Goal: Complete application form

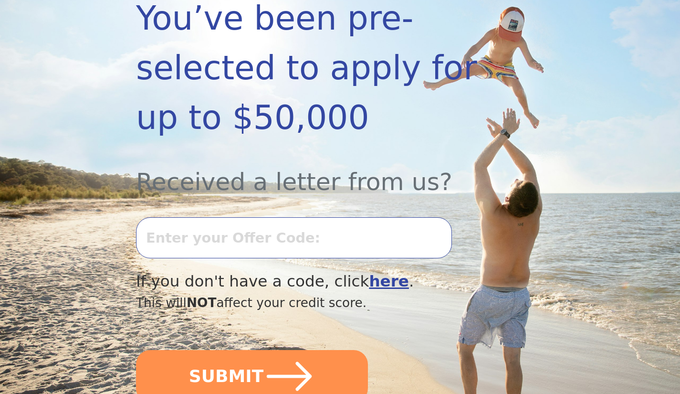
scroll to position [222, 0]
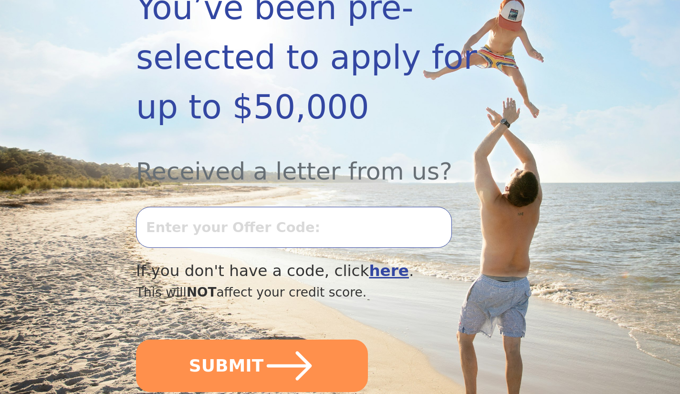
click at [174, 210] on input "text" at bounding box center [294, 227] width 316 height 41
type input "0910K667574"
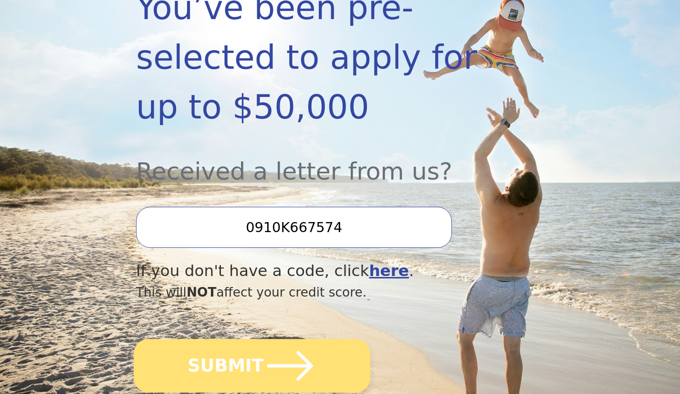
click at [292, 346] on icon "submit" at bounding box center [290, 365] width 52 height 52
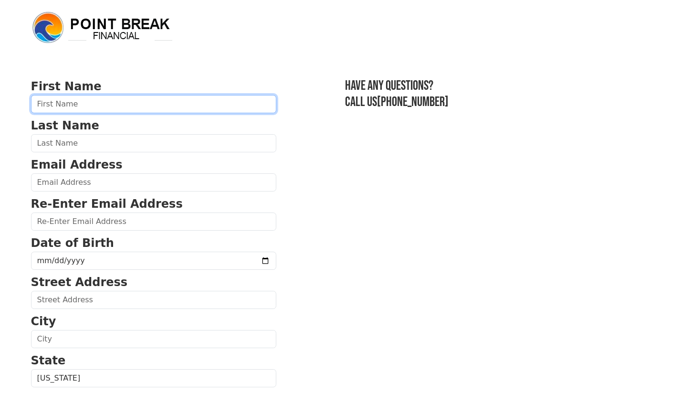
click at [43, 107] on input "text" at bounding box center [153, 104] width 245 height 18
type input "[PERSON_NAME]"
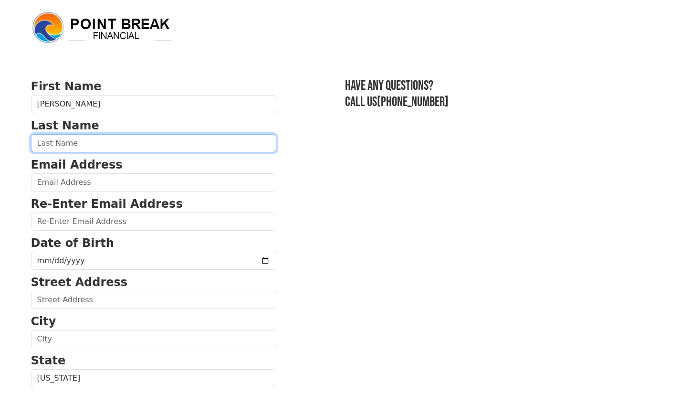
type input "[PERSON_NAME]"
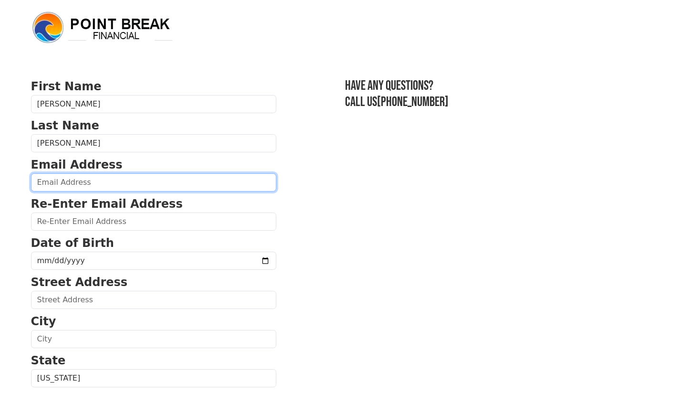
type input "[EMAIL_ADDRESS][DOMAIN_NAME]"
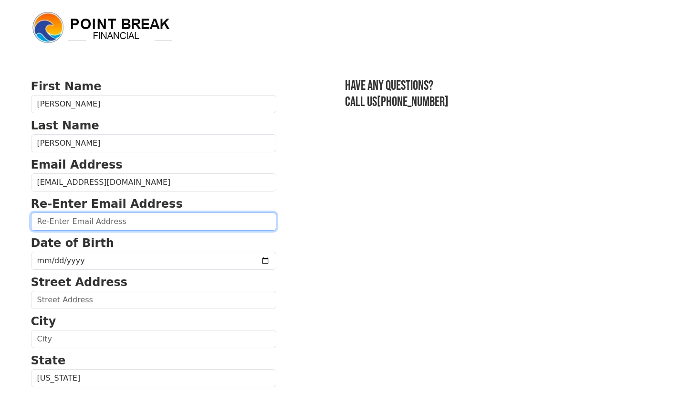
type input "[EMAIL_ADDRESS][DOMAIN_NAME]"
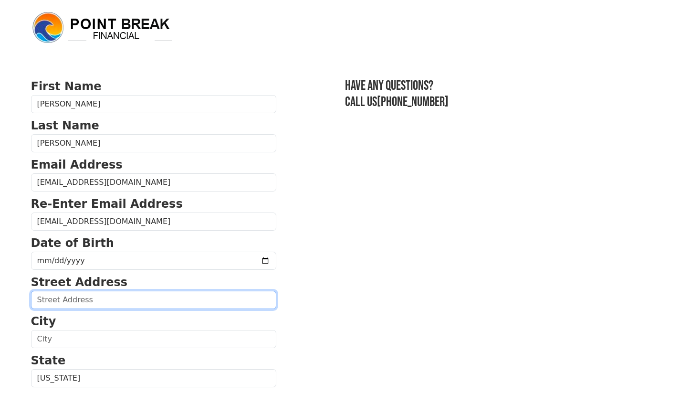
type input "[STREET_ADDRESS][PERSON_NAME][PERSON_NAME]"
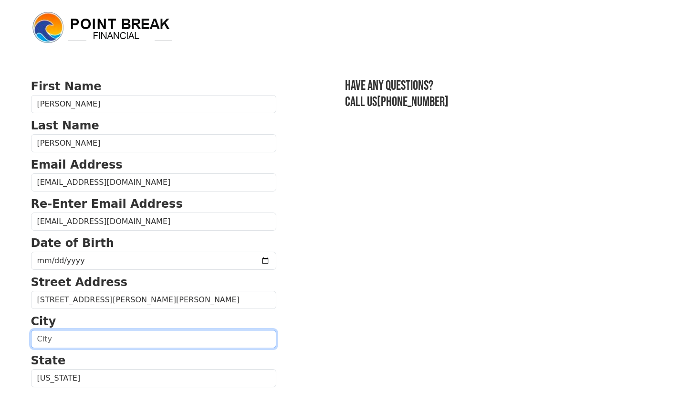
type input "[GEOGRAPHIC_DATA]"
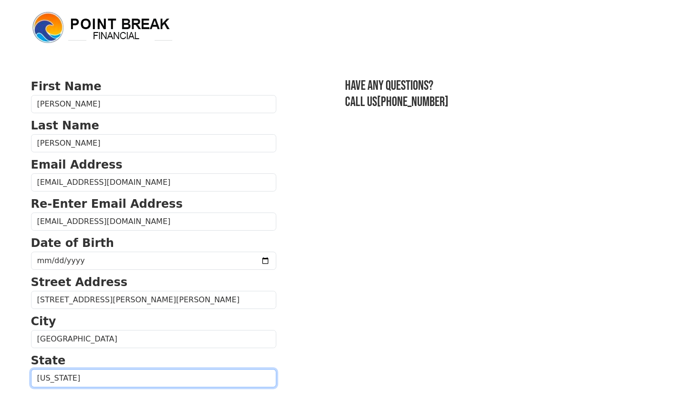
select select "IA"
type input "51331-7104"
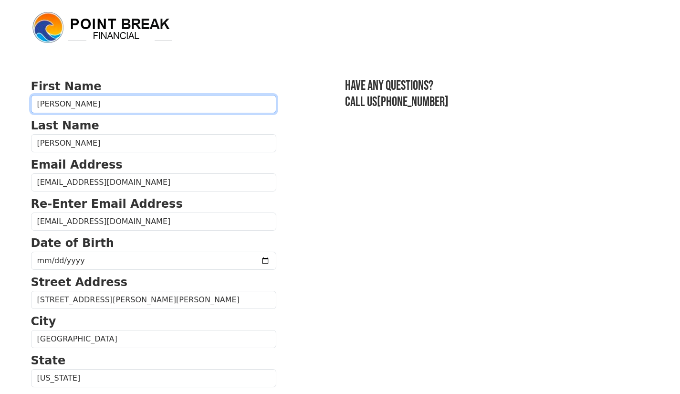
type input "[PHONE_NUMBER]"
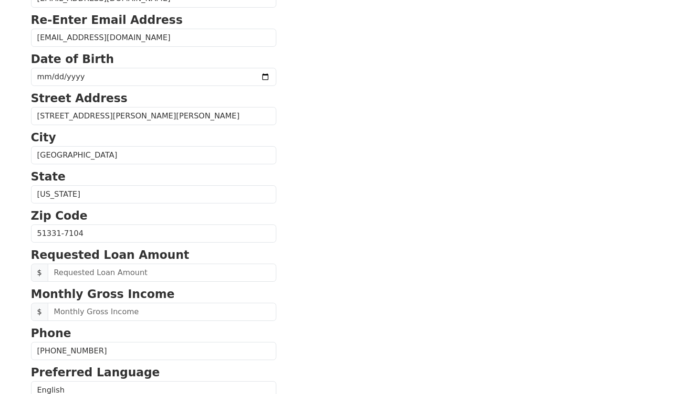
scroll to position [183, 0]
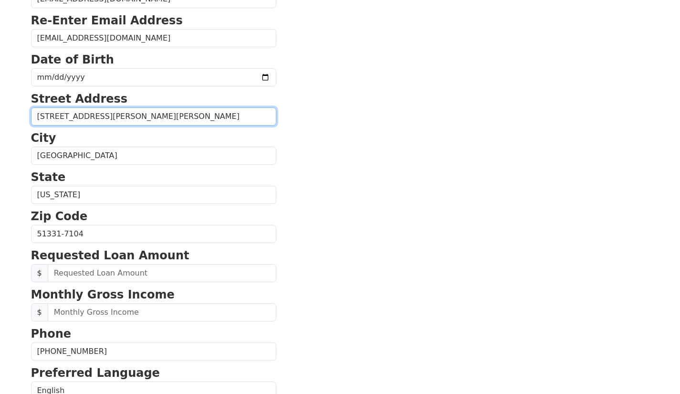
click at [140, 114] on input "[STREET_ADDRESS][PERSON_NAME][PERSON_NAME]" at bounding box center [153, 116] width 245 height 18
type input "[STREET_ADDRESS][PERSON_NAME]"
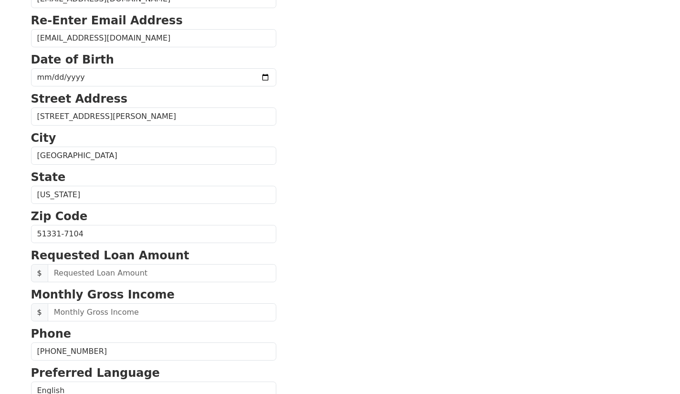
click at [406, 170] on section "First Name [PERSON_NAME] Last Name [PERSON_NAME] Email Address [EMAIL_ADDRESS][…" at bounding box center [340, 235] width 618 height 680
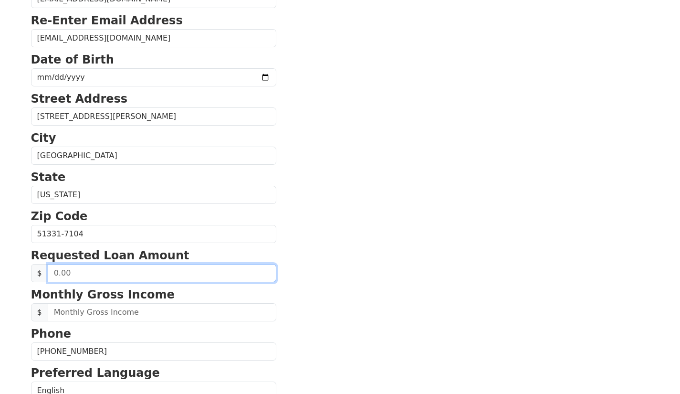
click at [52, 270] on input "text" at bounding box center [162, 273] width 228 height 18
type input "50,000.00"
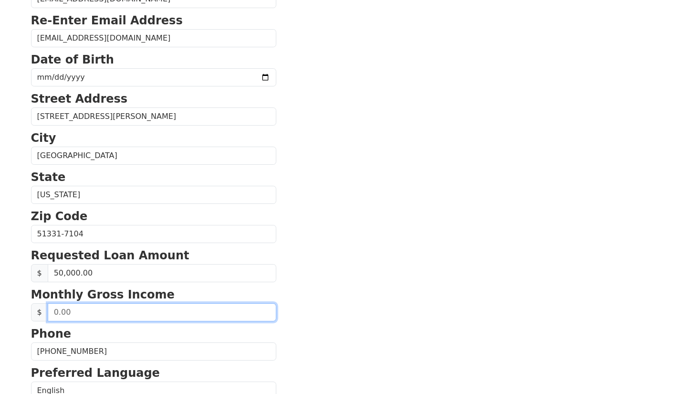
click at [51, 308] on input "text" at bounding box center [162, 312] width 228 height 18
type input "4.00"
type input "7,000.00"
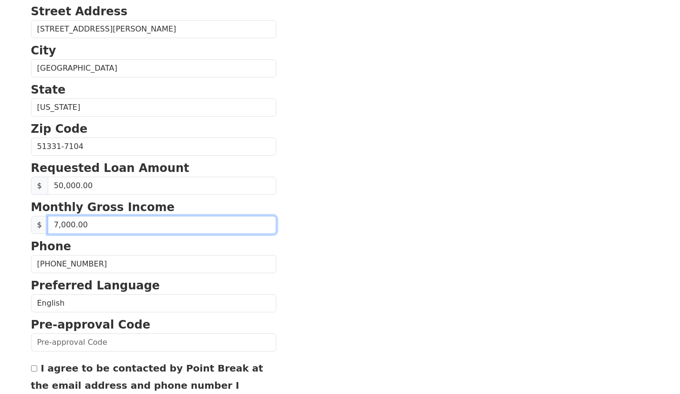
scroll to position [311, 0]
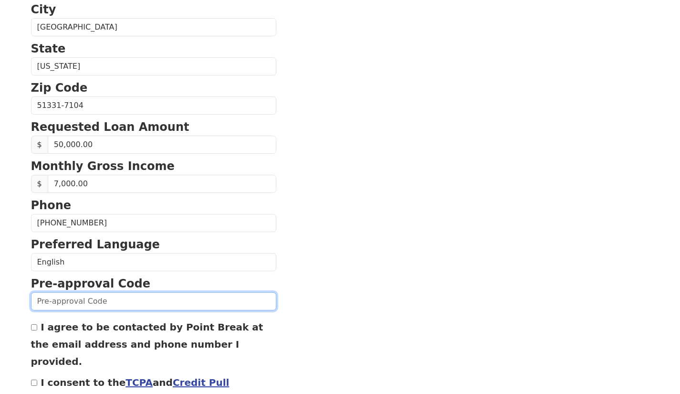
click at [39, 304] on input "text" at bounding box center [153, 301] width 245 height 18
type input "0910K667574"
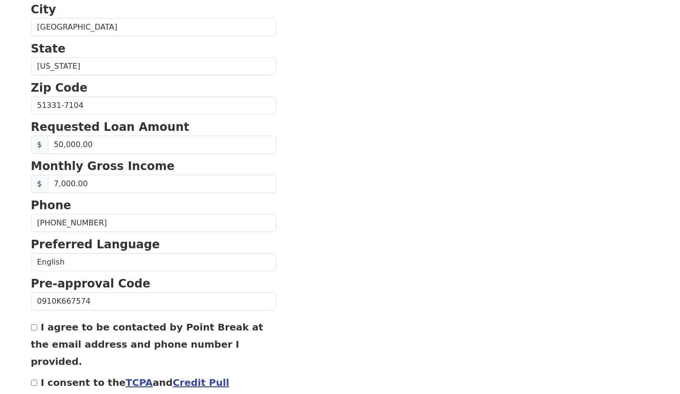
click at [35, 327] on input "I agree to be contacted by Point Break at the email address and phone number I …" at bounding box center [34, 327] width 6 height 6
checkbox input "true"
click at [43, 376] on label "I consent to the TCPA and Credit Pull Consent" at bounding box center [130, 390] width 198 height 29
click at [37, 379] on input "I consent to the TCPA and Credit Pull Consent" at bounding box center [34, 382] width 6 height 6
checkbox input "true"
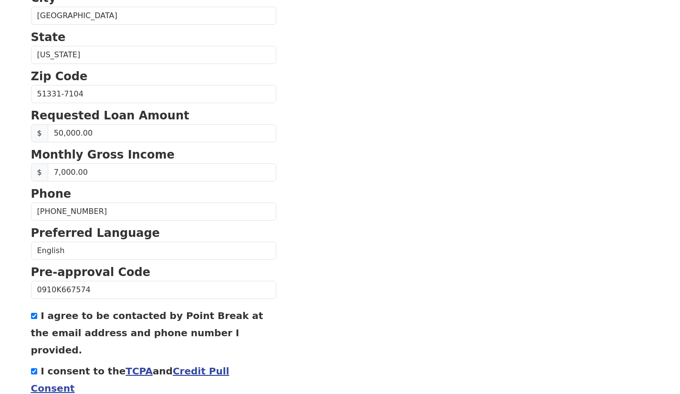
scroll to position [366, 0]
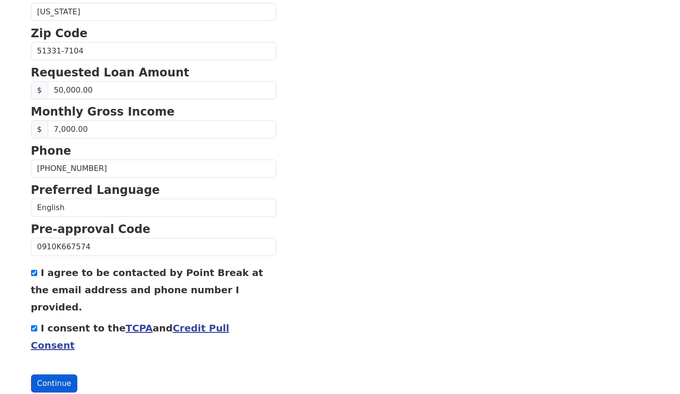
click at [38, 374] on button "Continue" at bounding box center [54, 383] width 47 height 18
click at [54, 374] on button "Continue" at bounding box center [54, 383] width 47 height 18
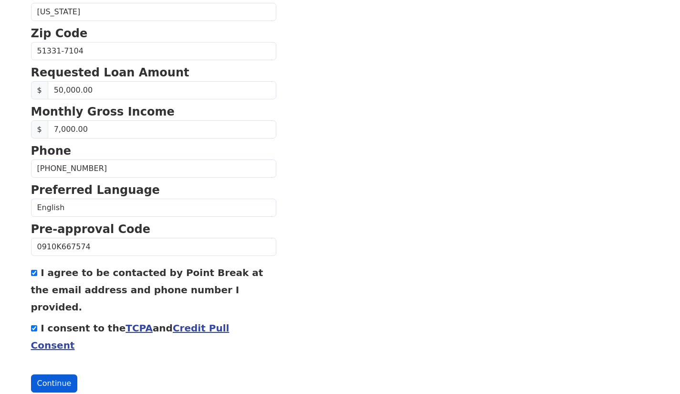
click at [54, 374] on button "Continue" at bounding box center [54, 383] width 47 height 18
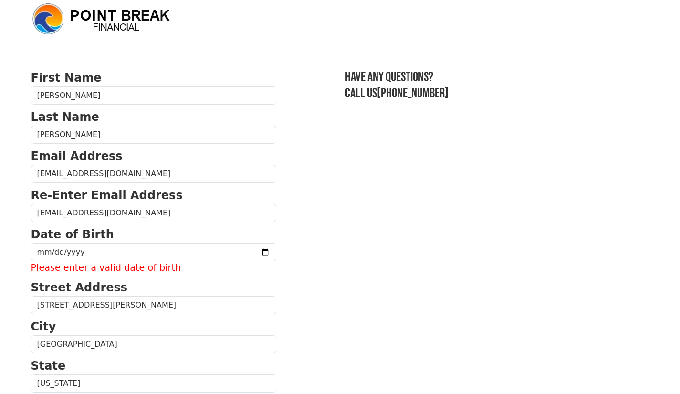
scroll to position [10, 0]
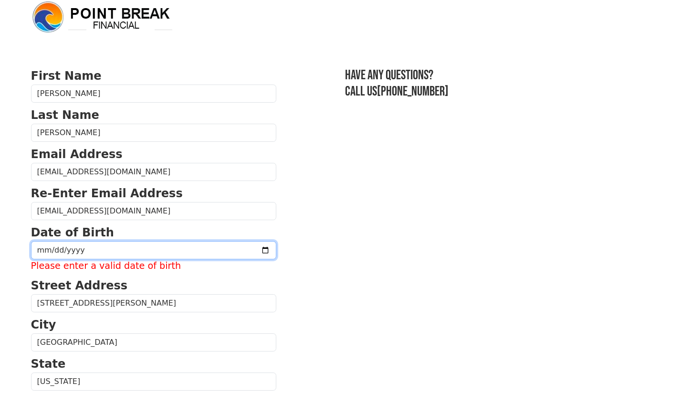
click at [48, 253] on input "date" at bounding box center [153, 250] width 245 height 18
type input "[DATE]"
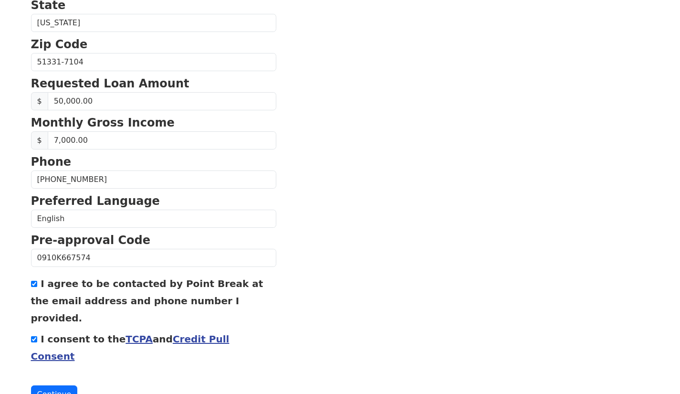
scroll to position [366, 0]
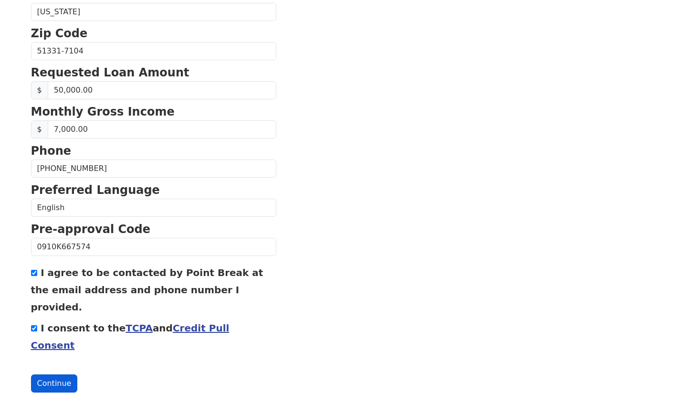
click at [55, 374] on button "Continue" at bounding box center [54, 383] width 47 height 18
